Goal: Book appointment/travel/reservation

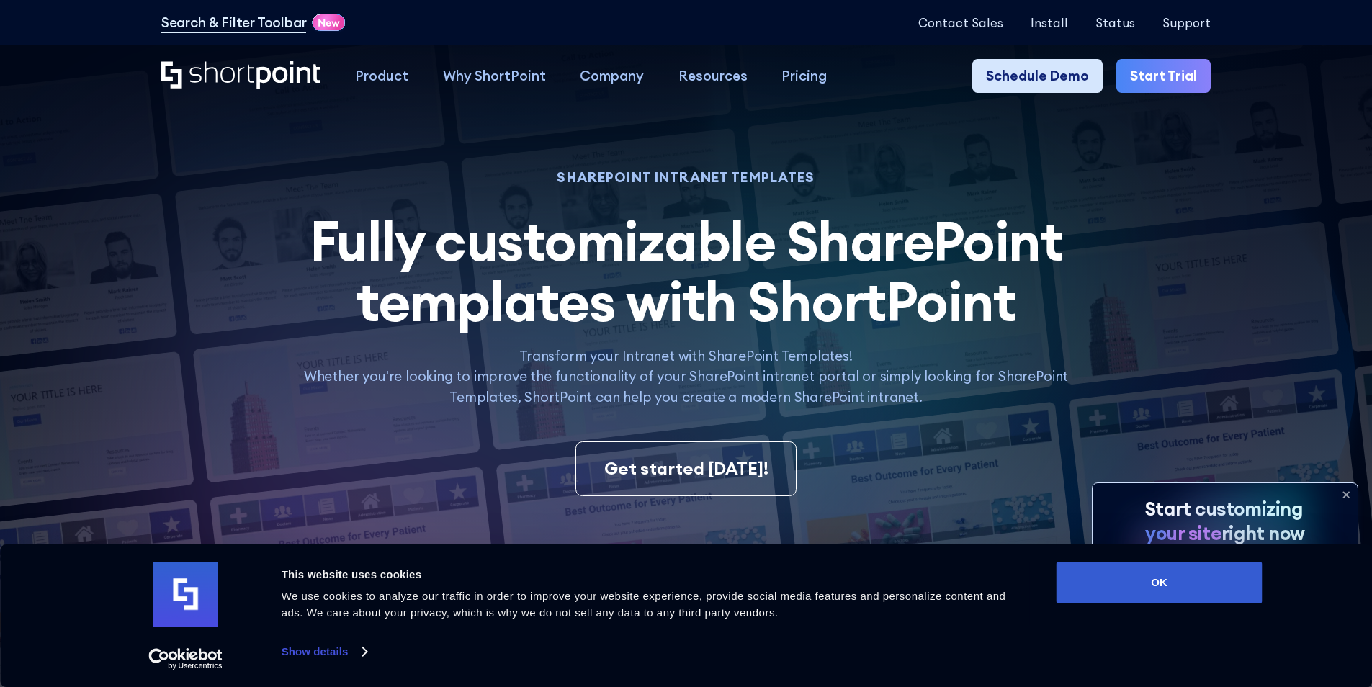
click at [1002, 73] on link "Schedule Demo" at bounding box center [1037, 76] width 130 height 35
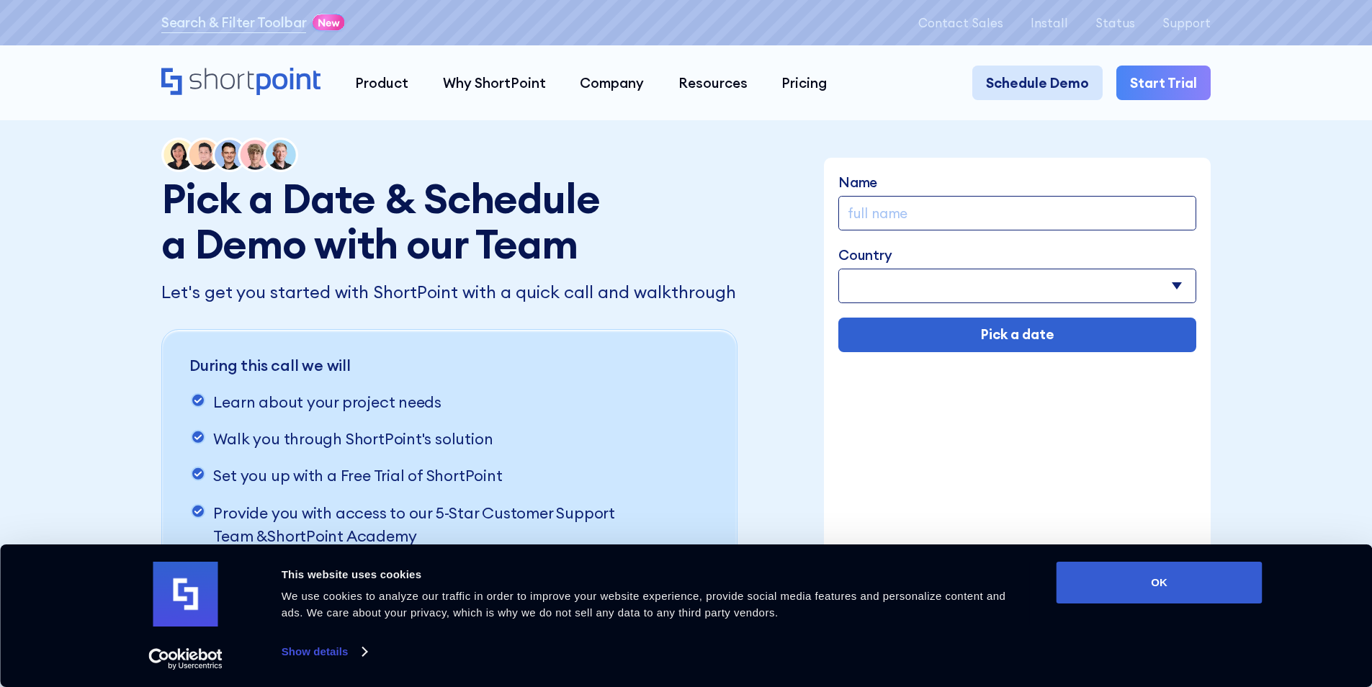
click at [1073, 96] on link "Schedule Demo" at bounding box center [1037, 83] width 130 height 35
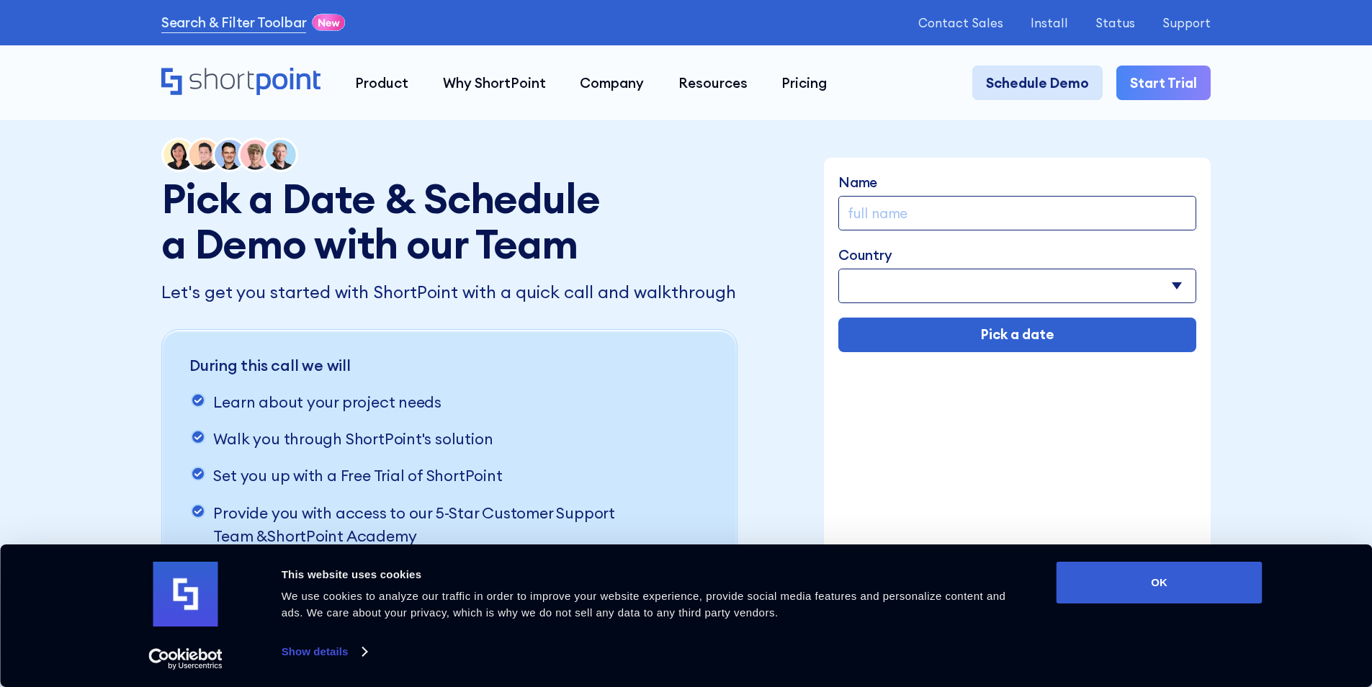
click at [1016, 82] on link "Schedule Demo" at bounding box center [1037, 83] width 130 height 35
